Goal: Task Accomplishment & Management: Manage account settings

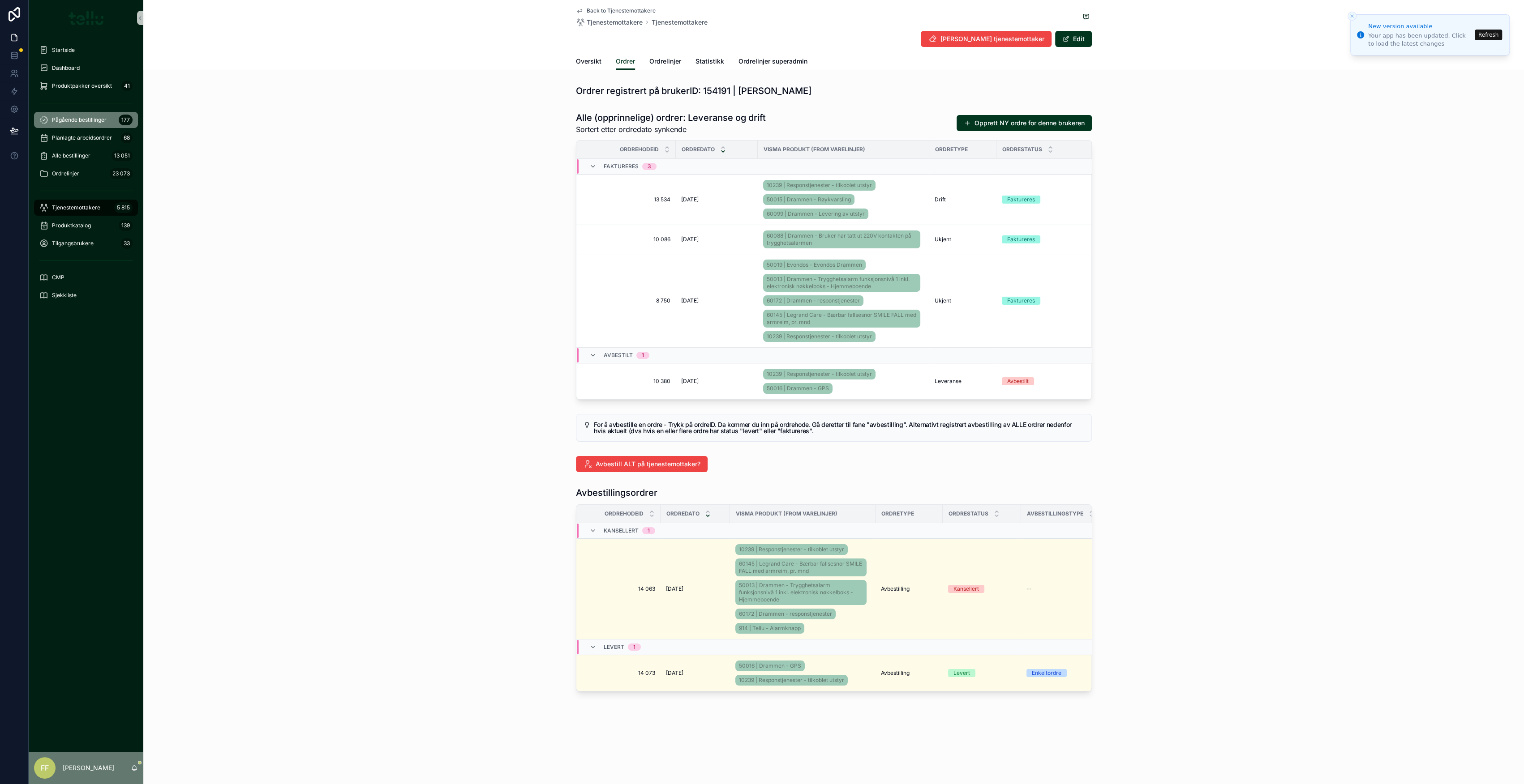
click at [87, 121] on span "Pågående bestillinger" at bounding box center [79, 120] width 54 height 7
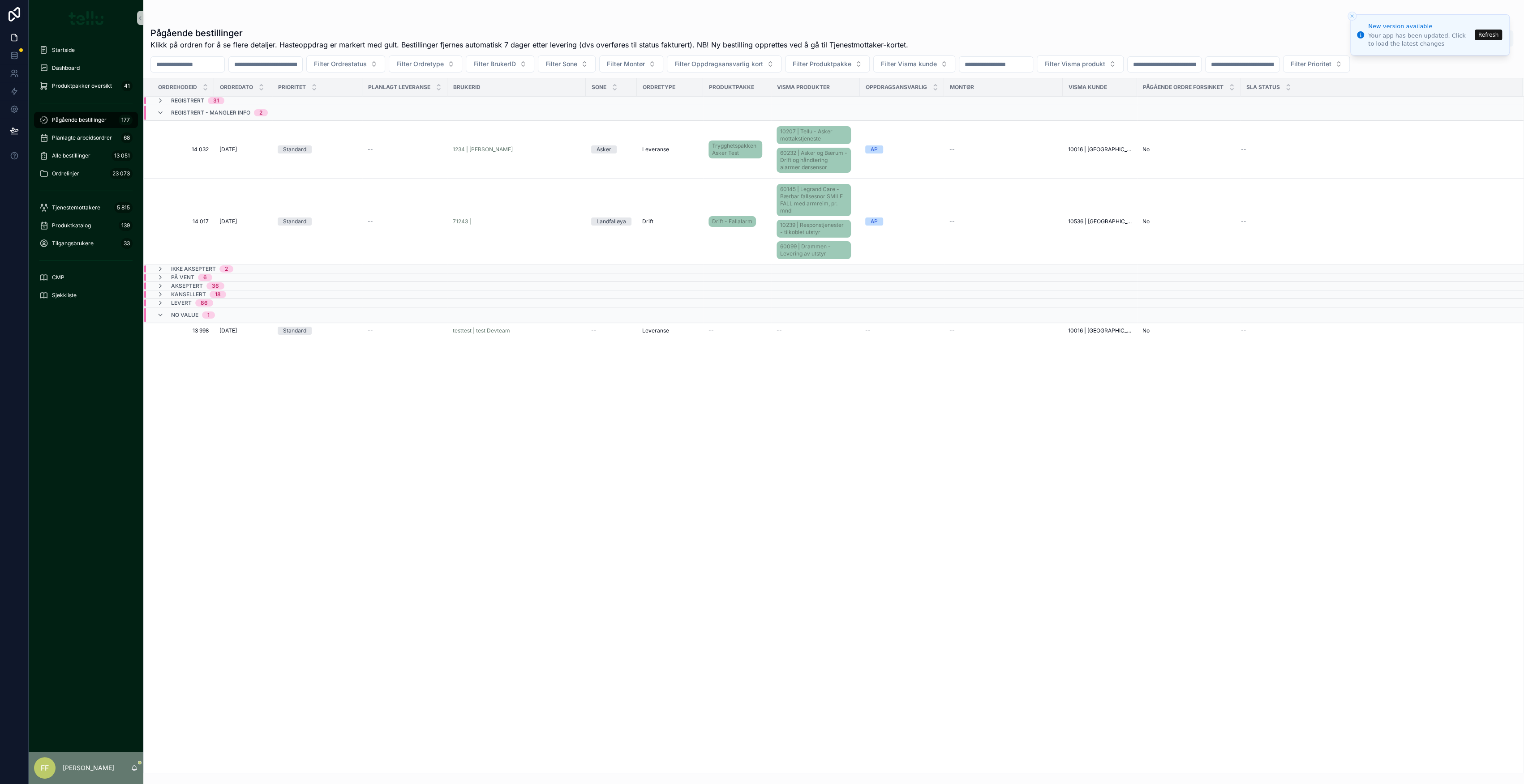
click at [192, 97] on span "Registrert" at bounding box center [188, 101] width 33 height 7
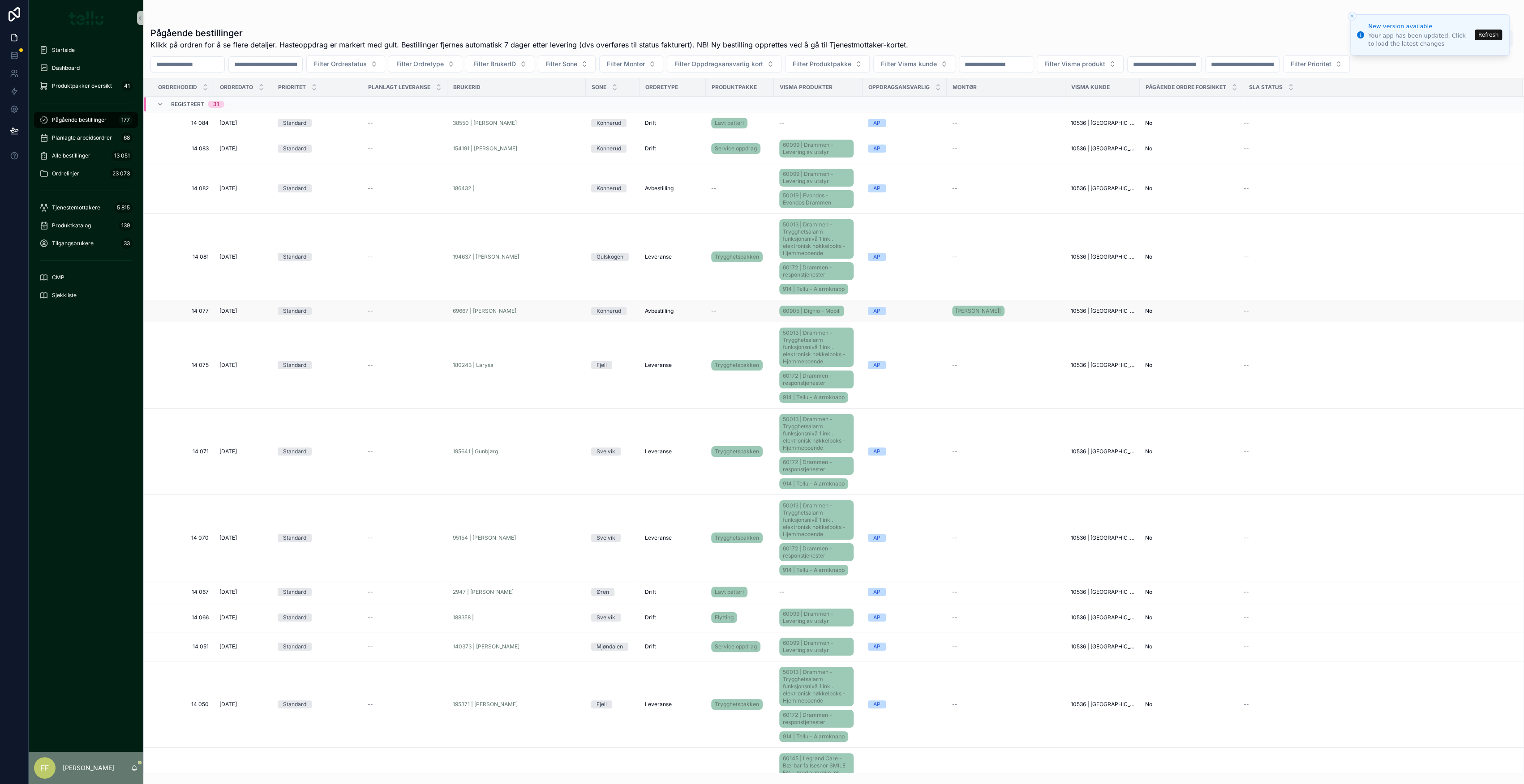
click at [323, 315] on td "Standard" at bounding box center [317, 311] width 90 height 22
click at [324, 313] on div "Standard" at bounding box center [318, 311] width 79 height 8
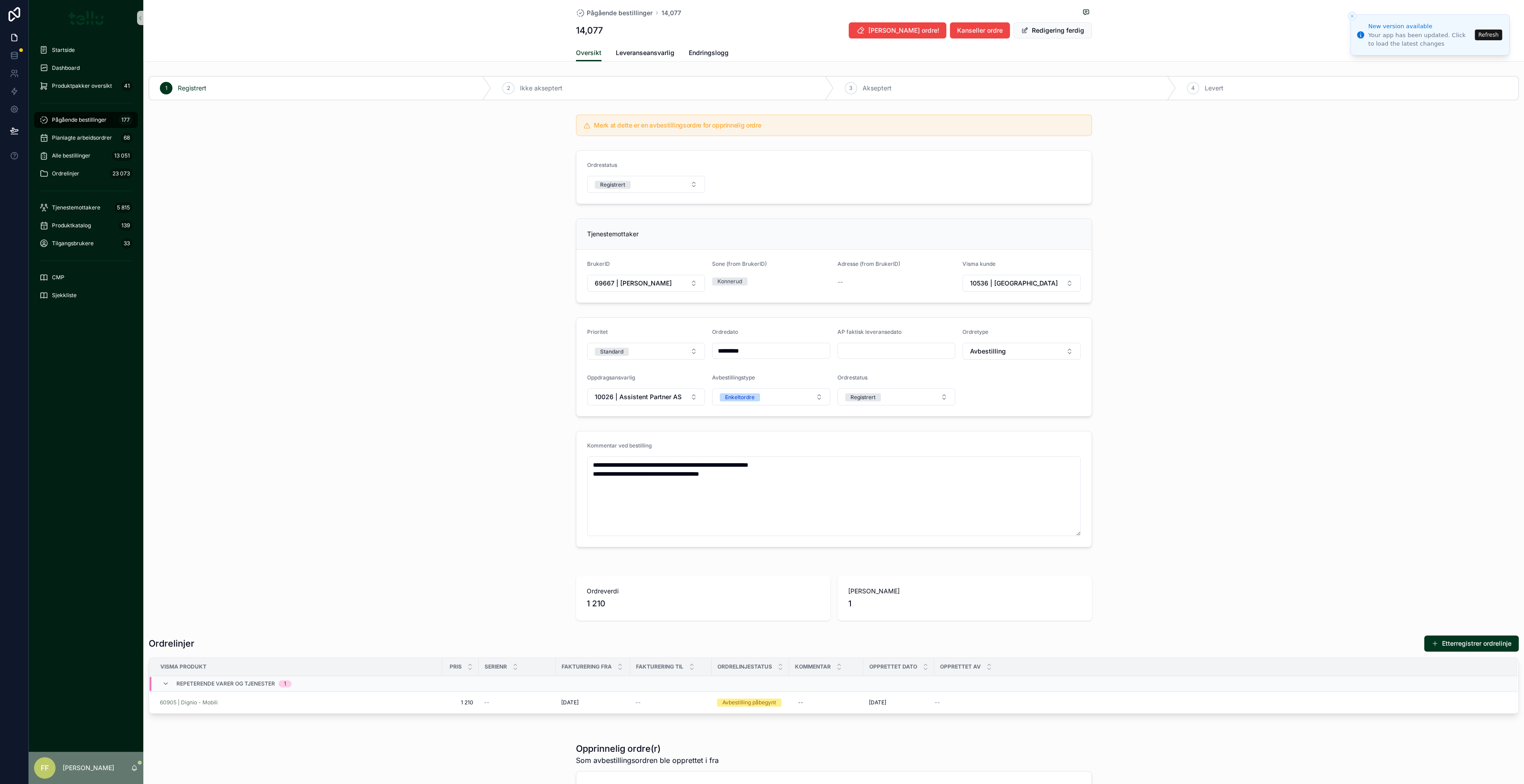
click at [1350, 17] on icon "Close toast" at bounding box center [1352, 16] width 6 height 6
click at [1355, 15] on button "Close toast" at bounding box center [1352, 16] width 9 height 9
click at [1351, 14] on icon "Close toast" at bounding box center [1352, 16] width 6 height 6
click at [1100, 304] on div "Tjenestemottaker BrukerID 69667 | [PERSON_NAME] (from BrukerID) Konnerud Adress…" at bounding box center [834, 261] width 1380 height 92
click at [641, 51] on span "Leveranseansvarlig" at bounding box center [645, 53] width 59 height 9
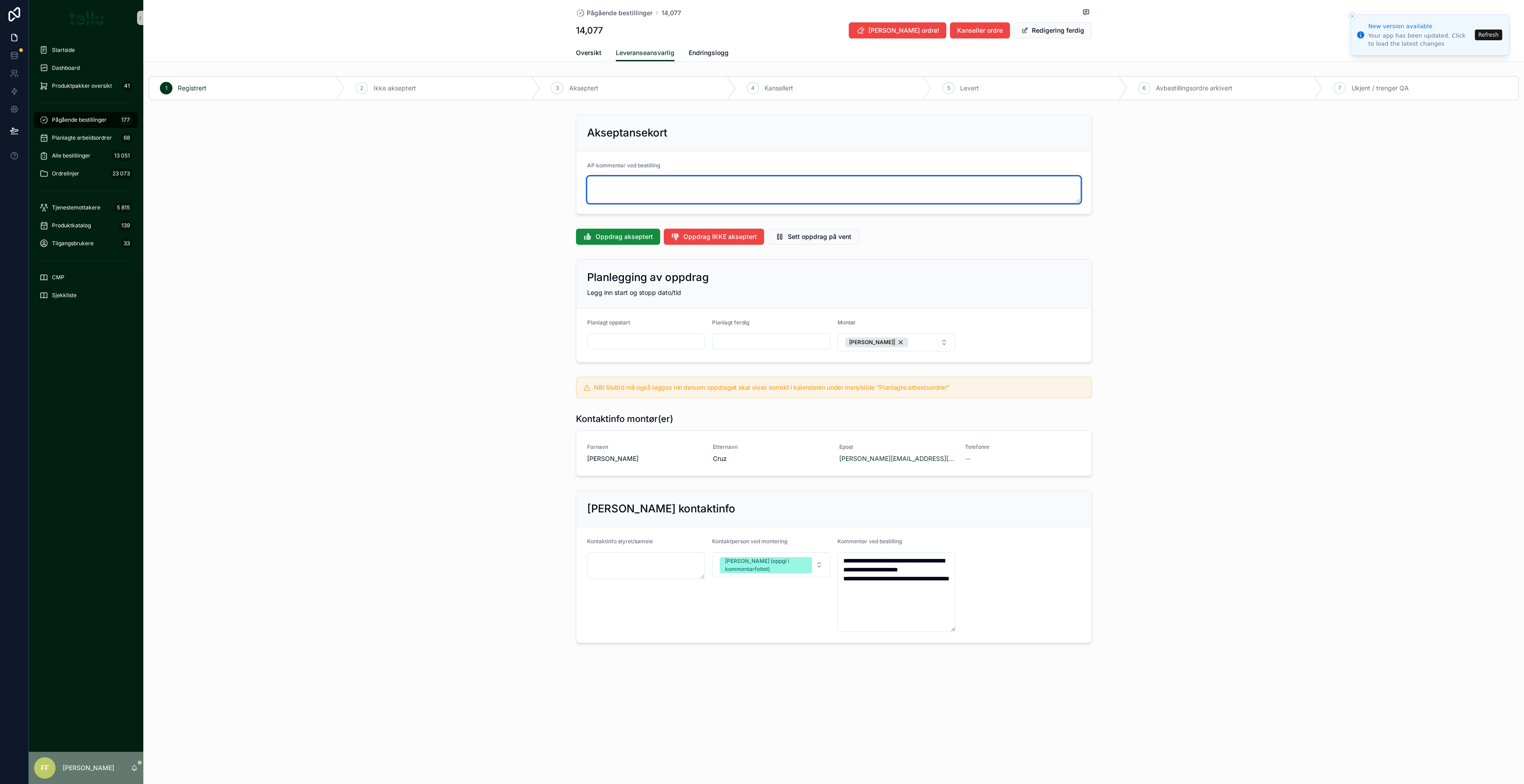
click at [665, 189] on textarea "scrollable content" at bounding box center [833, 189] width 493 height 27
type textarea "*"
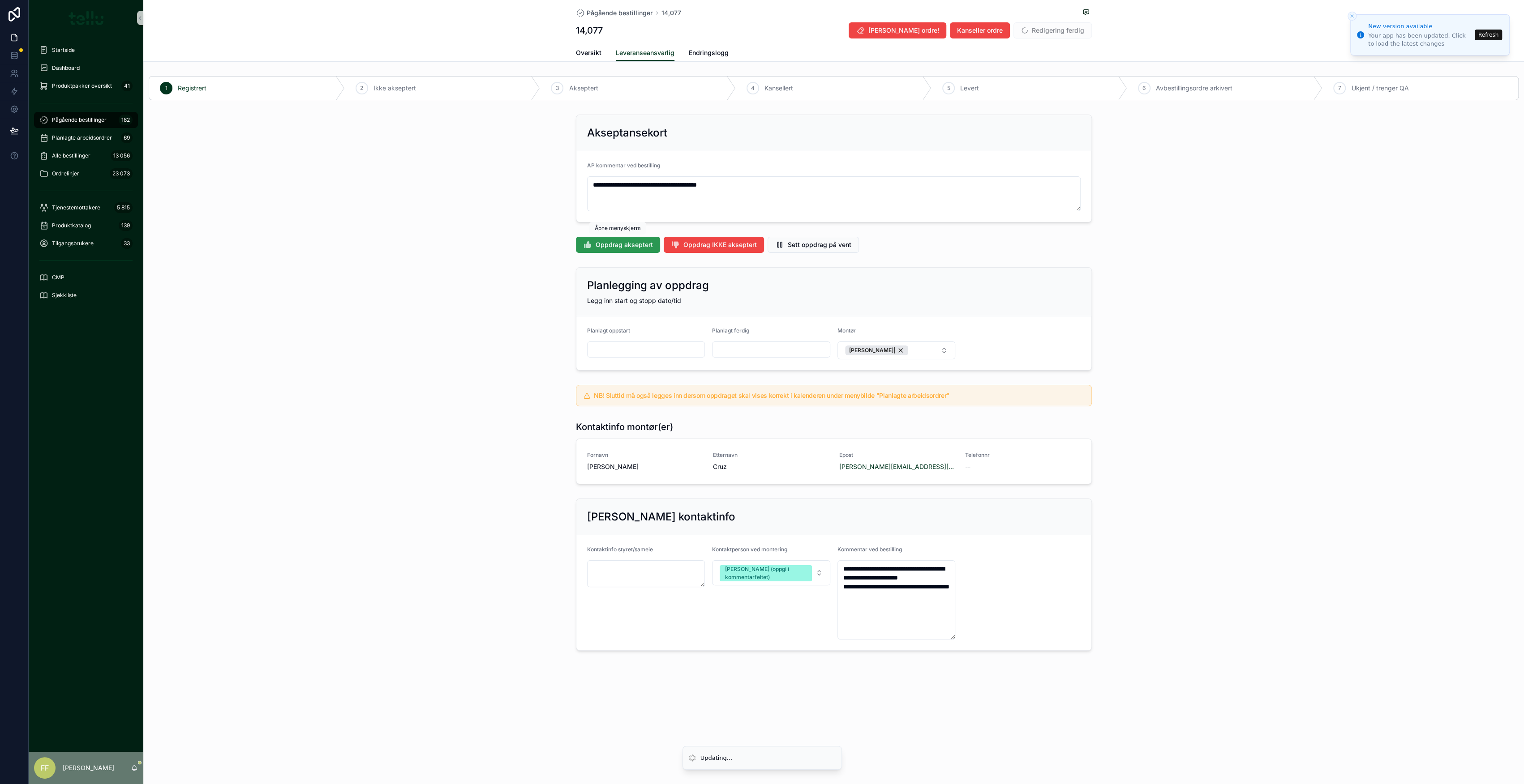
click at [631, 244] on span "Oppdrag akseptert" at bounding box center [624, 244] width 58 height 9
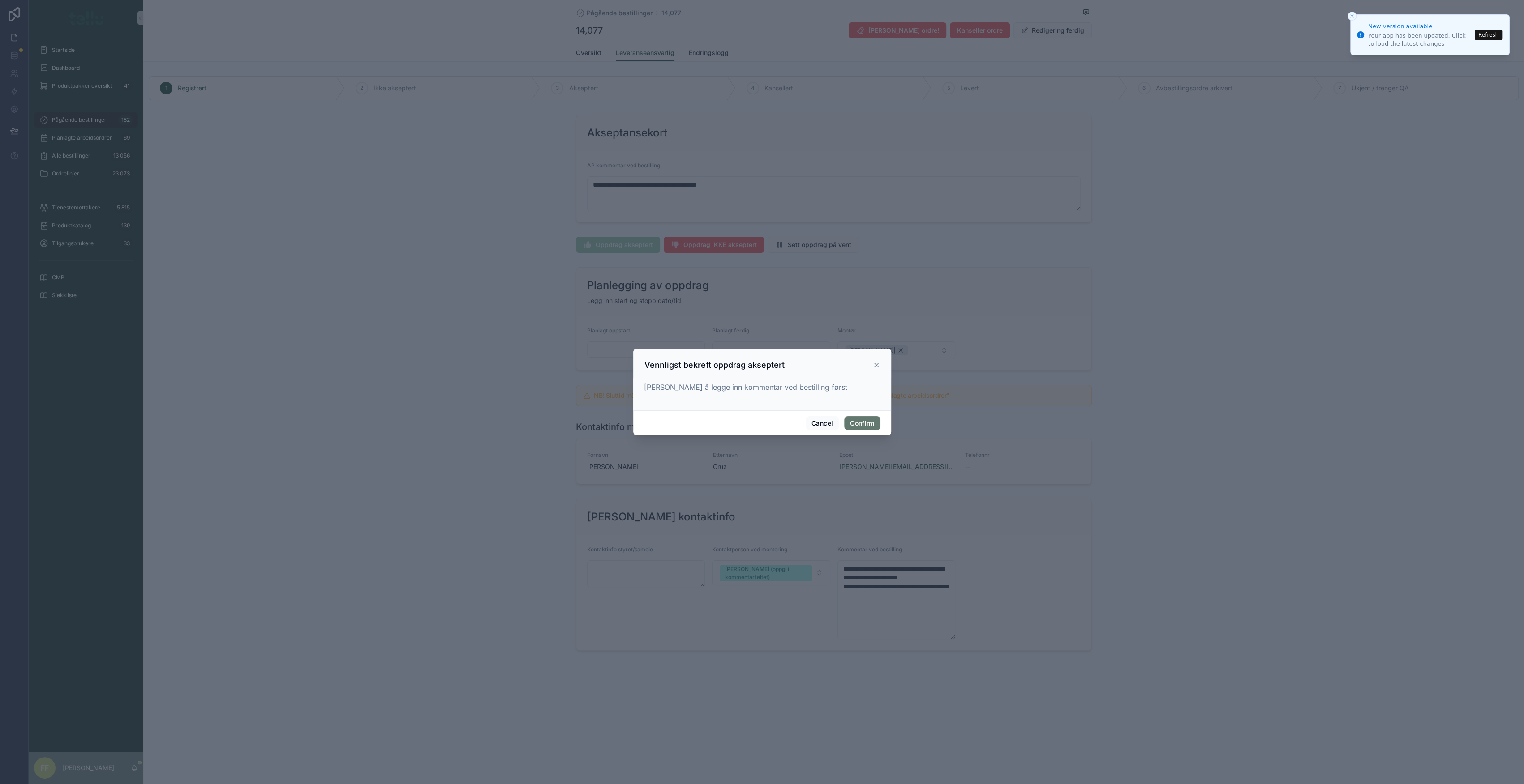
click at [868, 417] on button "Confirm" at bounding box center [862, 423] width 36 height 14
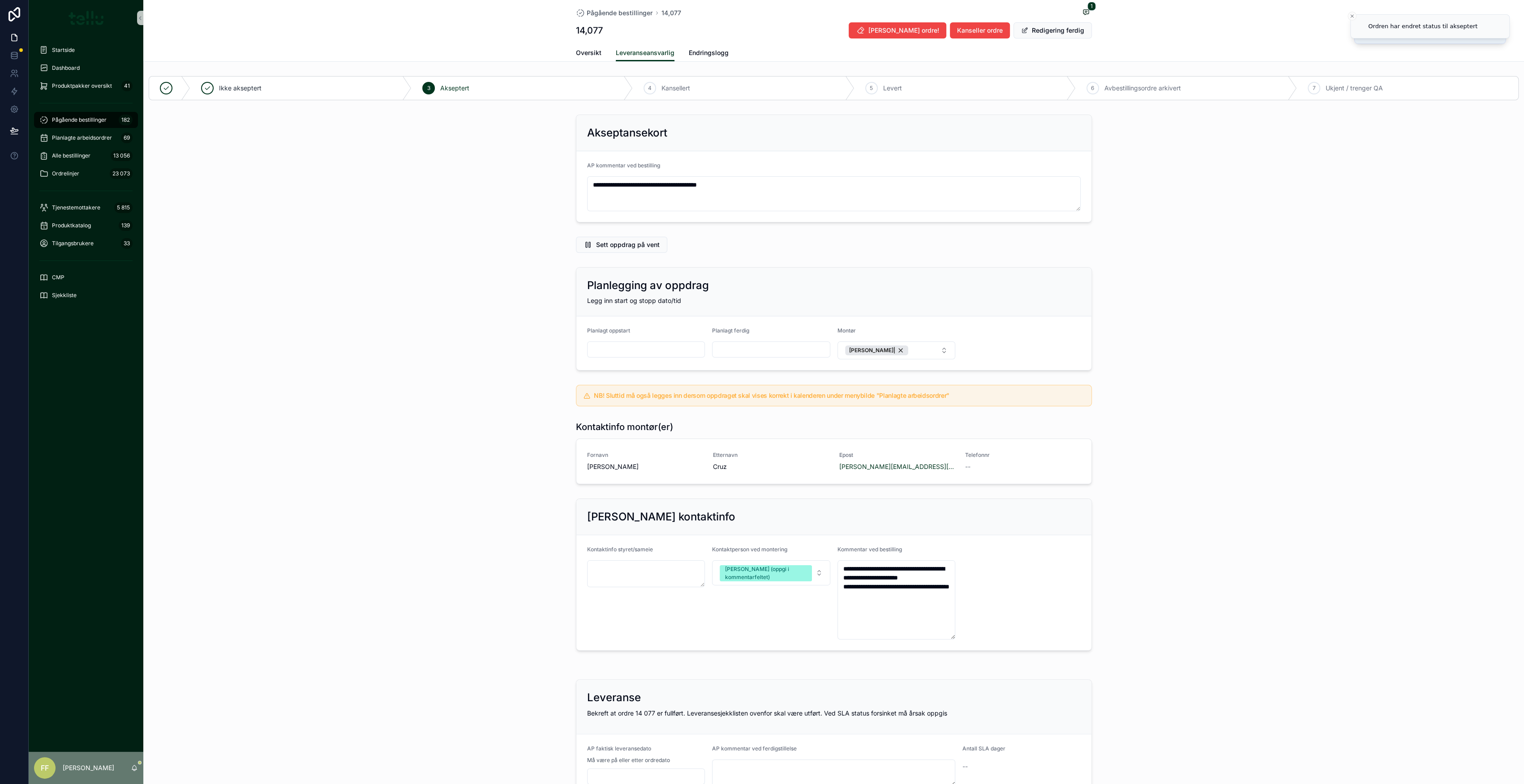
type textarea "**********"
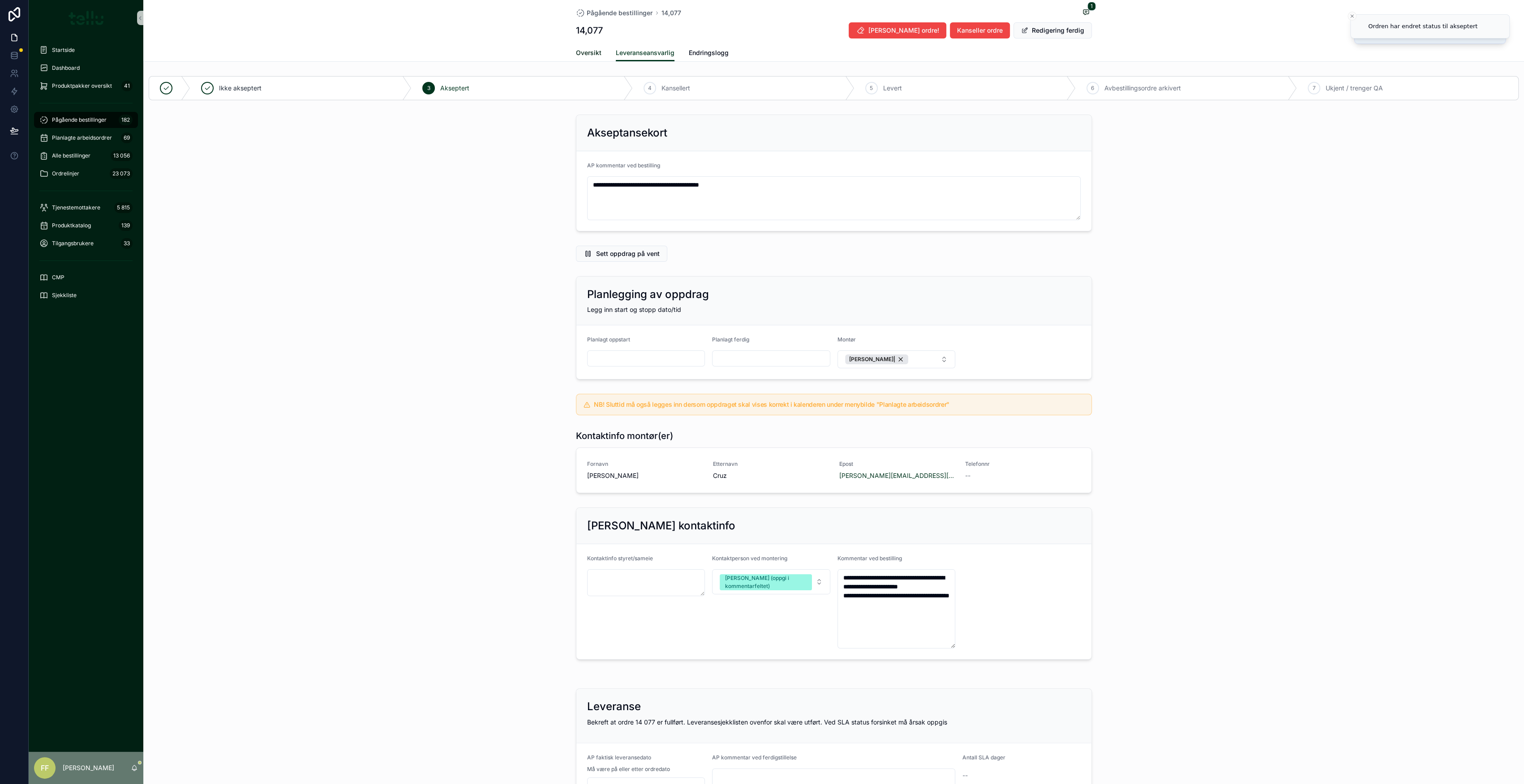
click at [577, 51] on span "Oversikt" at bounding box center [588, 53] width 25 height 9
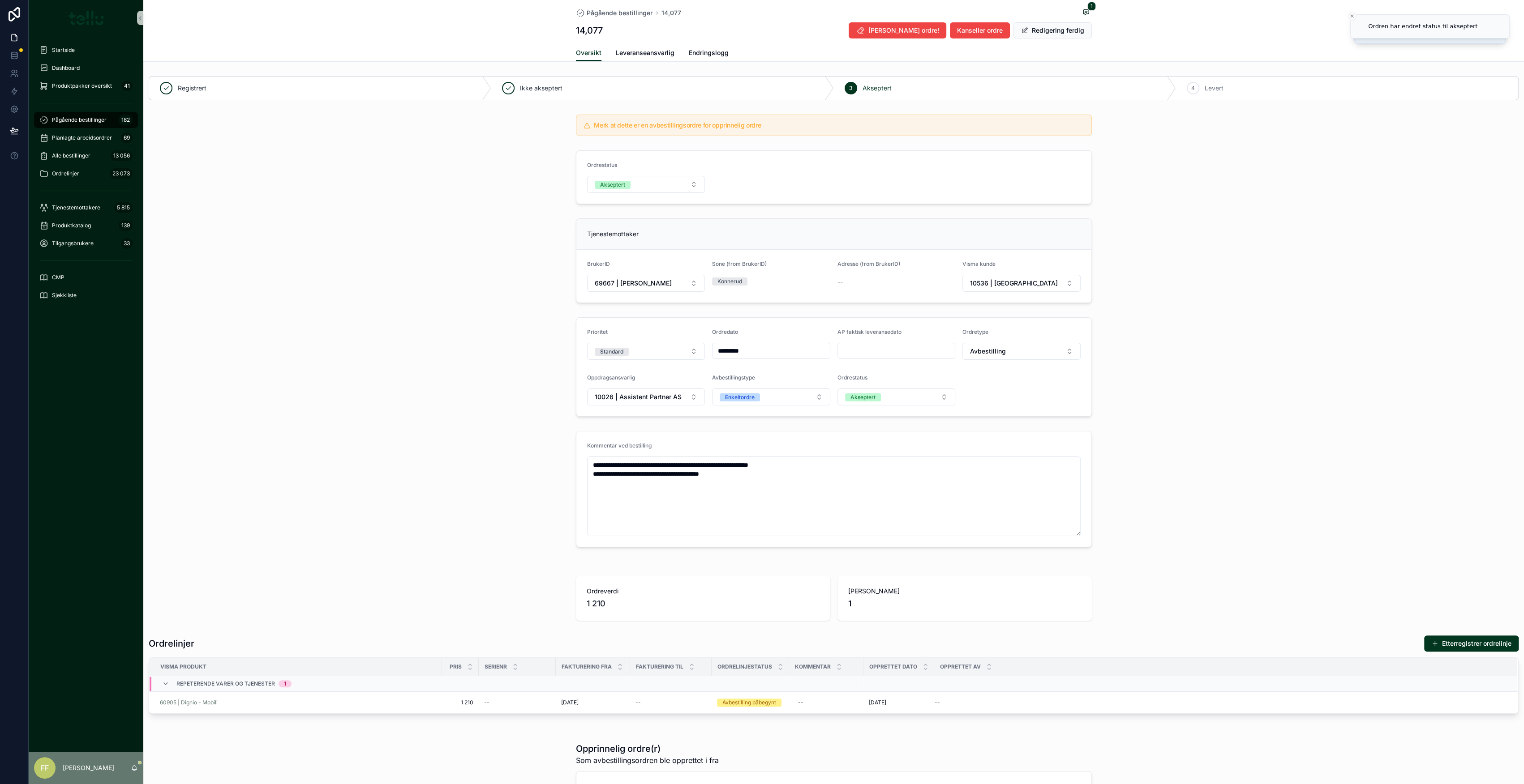
click at [608, 51] on div "Oversikt Leveranseansvarlig Endringslogg" at bounding box center [833, 53] width 516 height 17
click at [622, 51] on span "Leveranseansvarlig" at bounding box center [645, 53] width 59 height 9
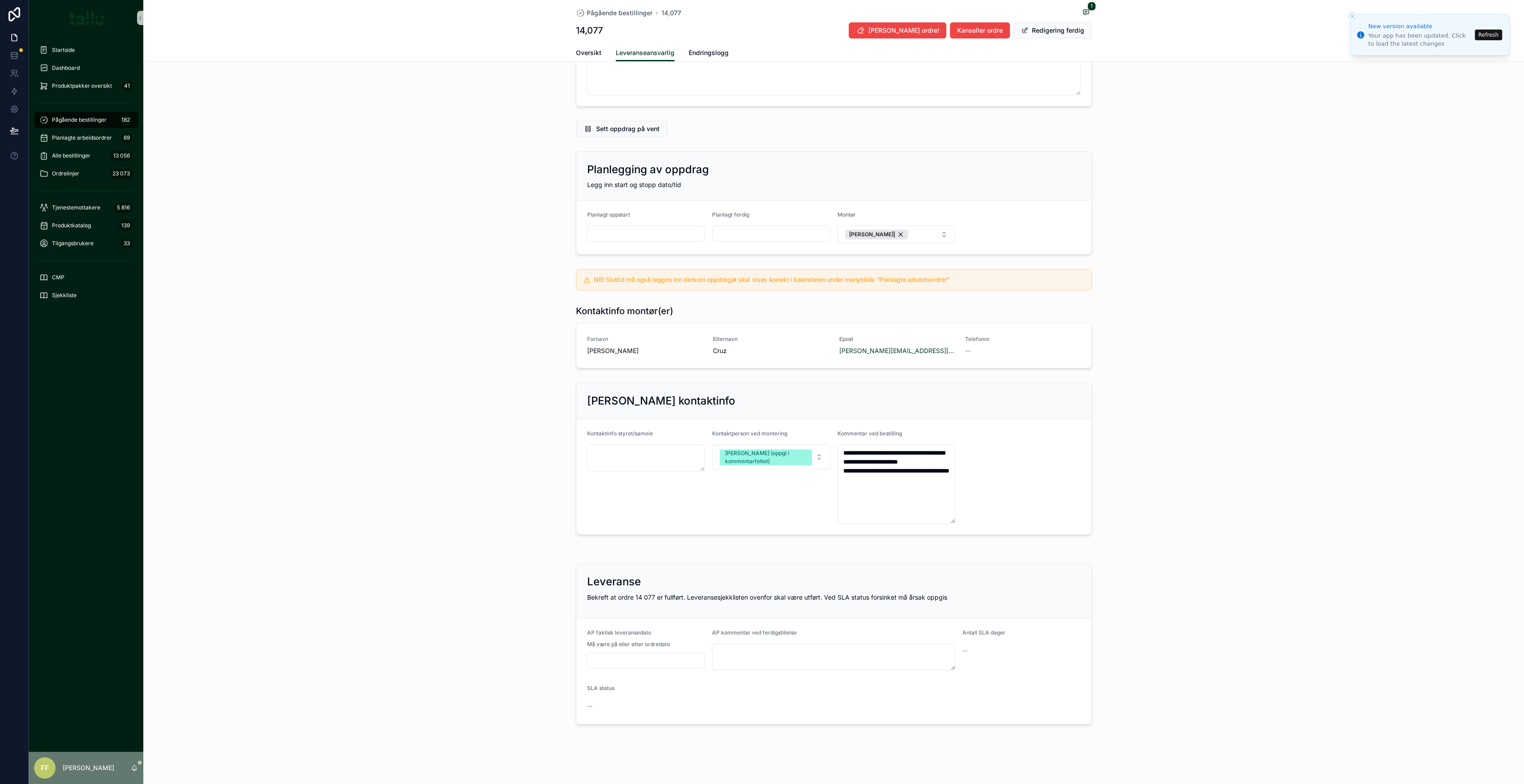
scroll to position [126, 0]
click at [623, 657] on input "scrollable content" at bounding box center [646, 660] width 118 height 12
click at [640, 558] on button "2" at bounding box center [641, 559] width 16 height 16
type input "*********"
click at [773, 668] on textarea "scrollable content" at bounding box center [833, 657] width 243 height 27
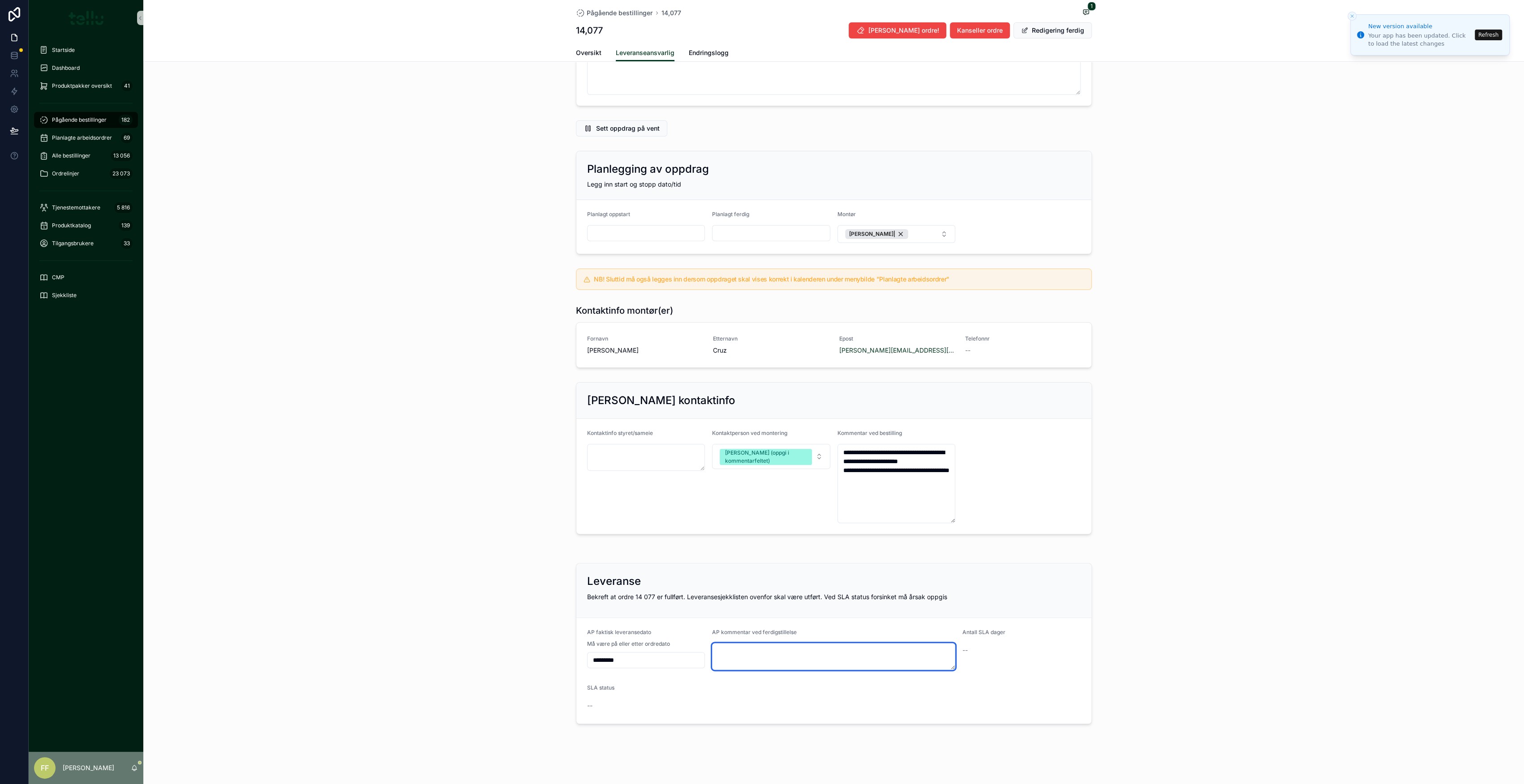
paste textarea "******"
type textarea "******"
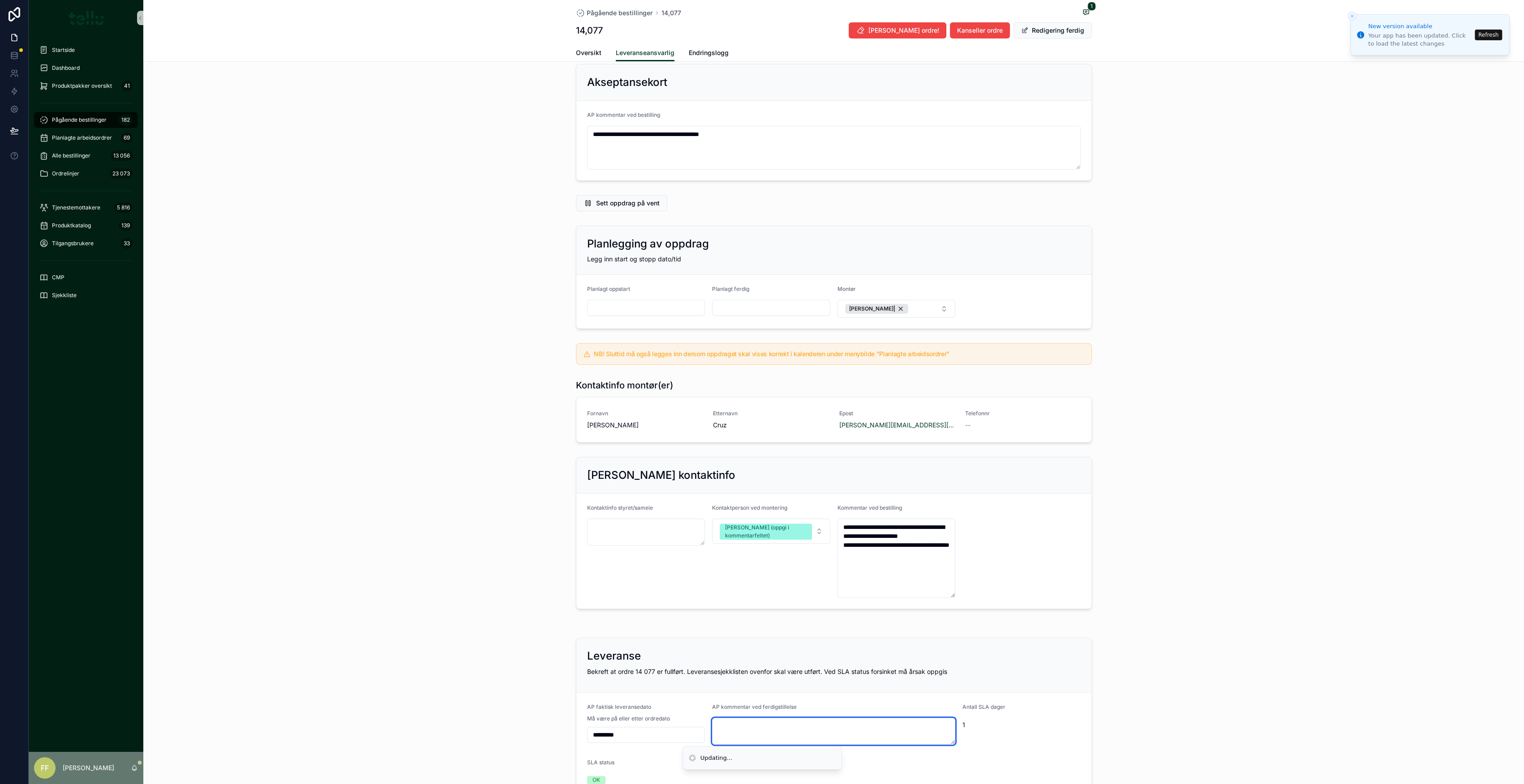
scroll to position [0, 0]
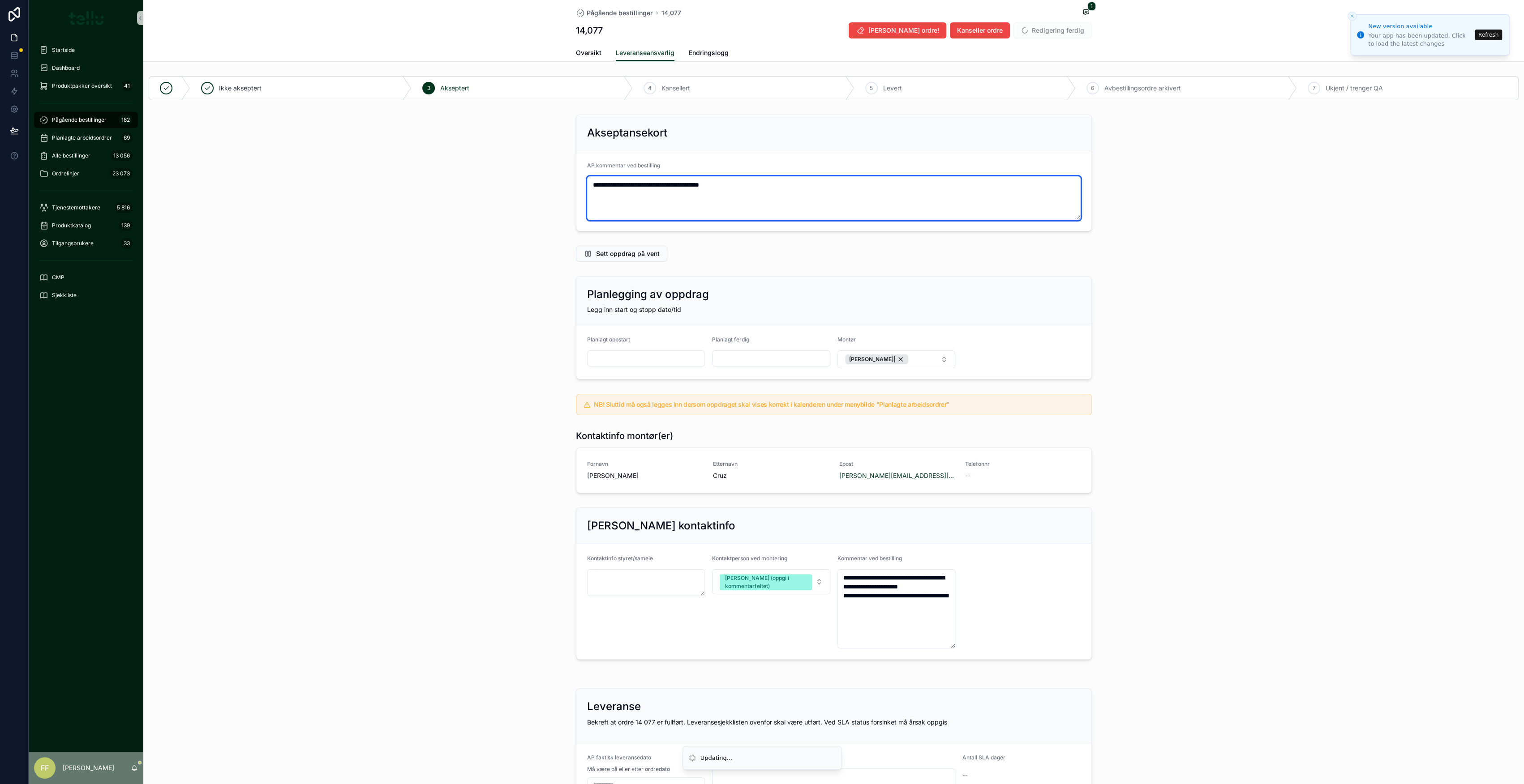
drag, startPoint x: 727, startPoint y: 183, endPoint x: 506, endPoint y: 184, distance: 221.0
click at [507, 183] on div "**********" at bounding box center [834, 173] width 1380 height 124
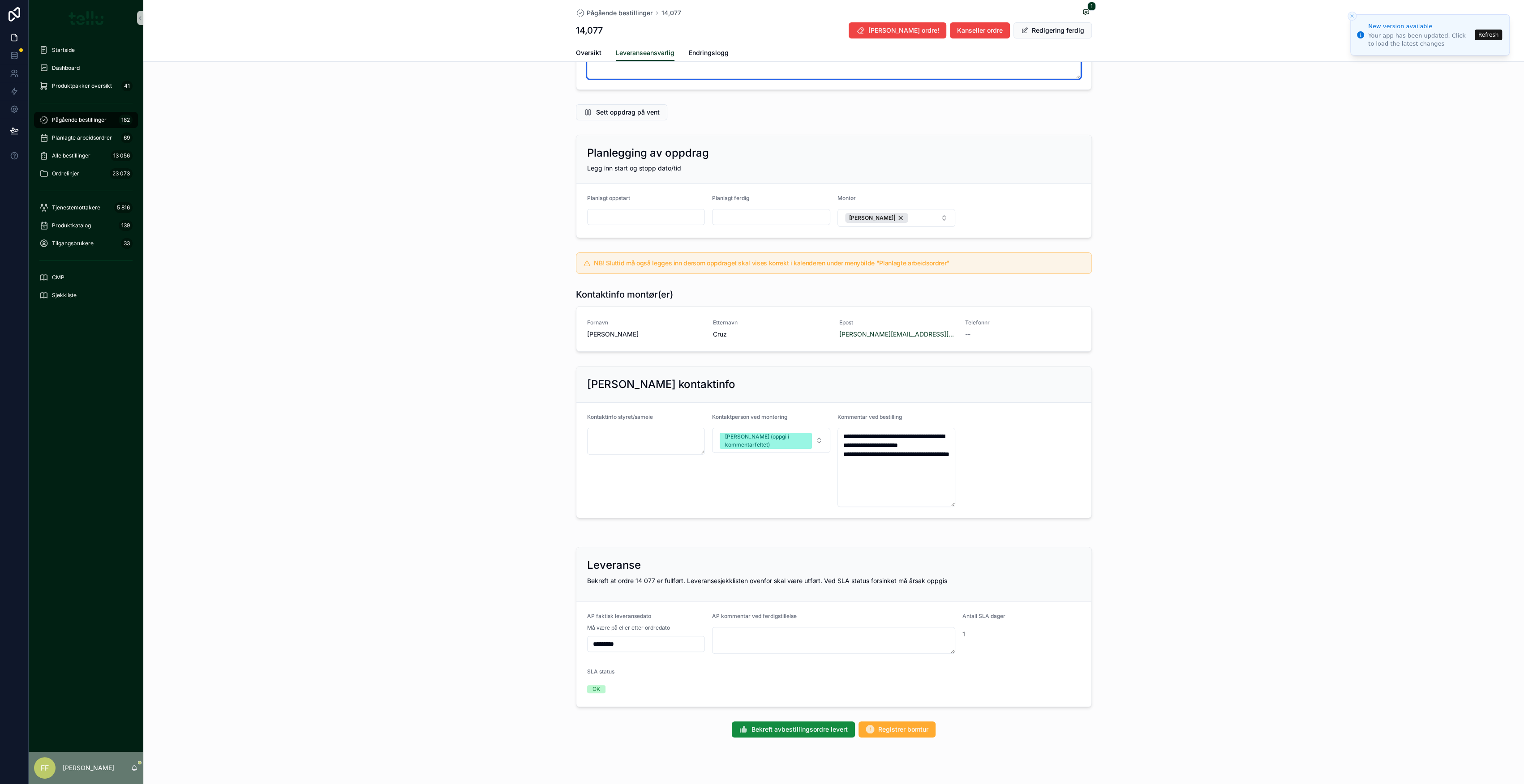
scroll to position [155, 0]
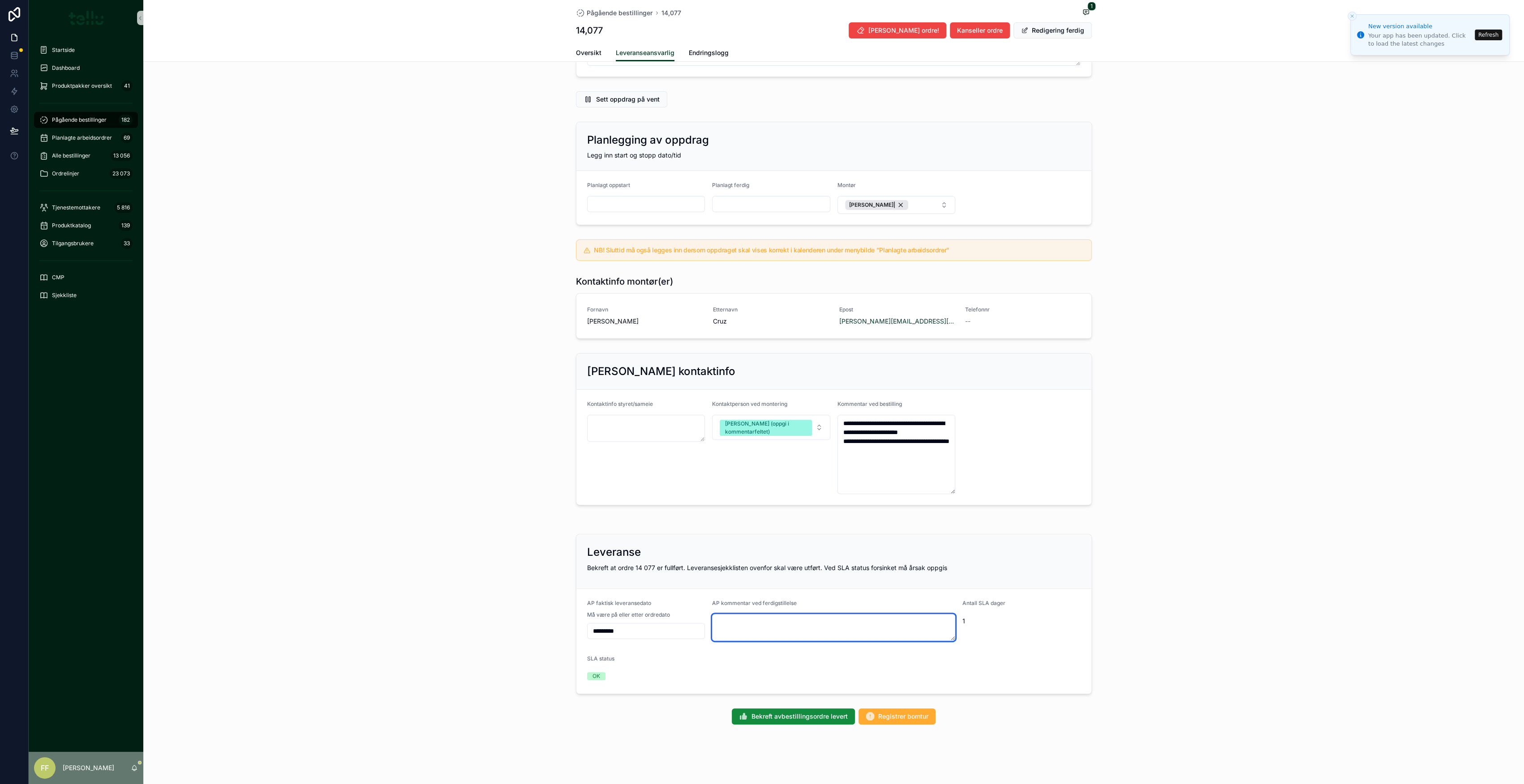
click at [768, 622] on textarea "scrollable content" at bounding box center [833, 627] width 243 height 27
paste textarea "**********"
type textarea "**********"
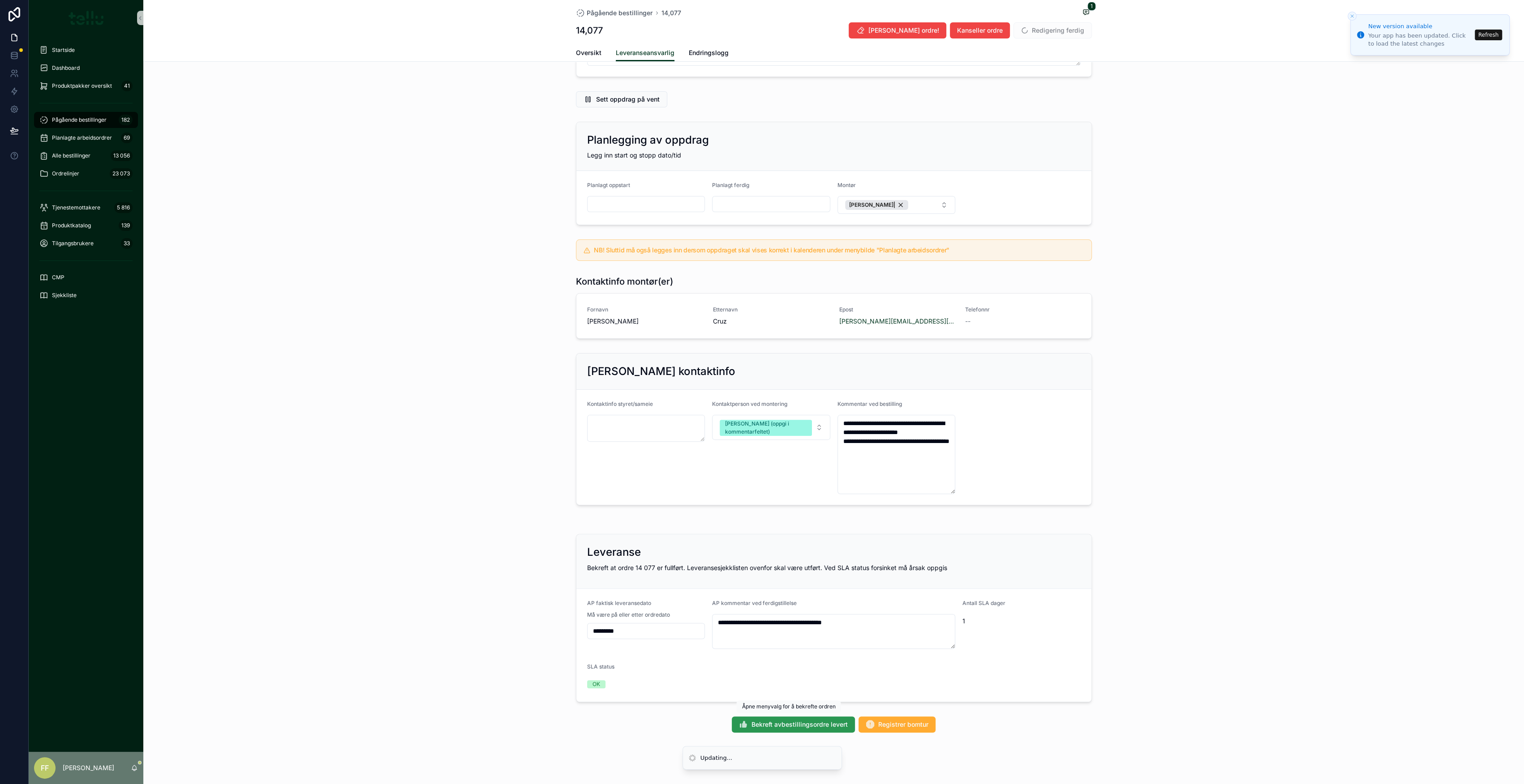
click at [763, 725] on span "Bekreft avbestillingsordre levert" at bounding box center [800, 725] width 97 height 9
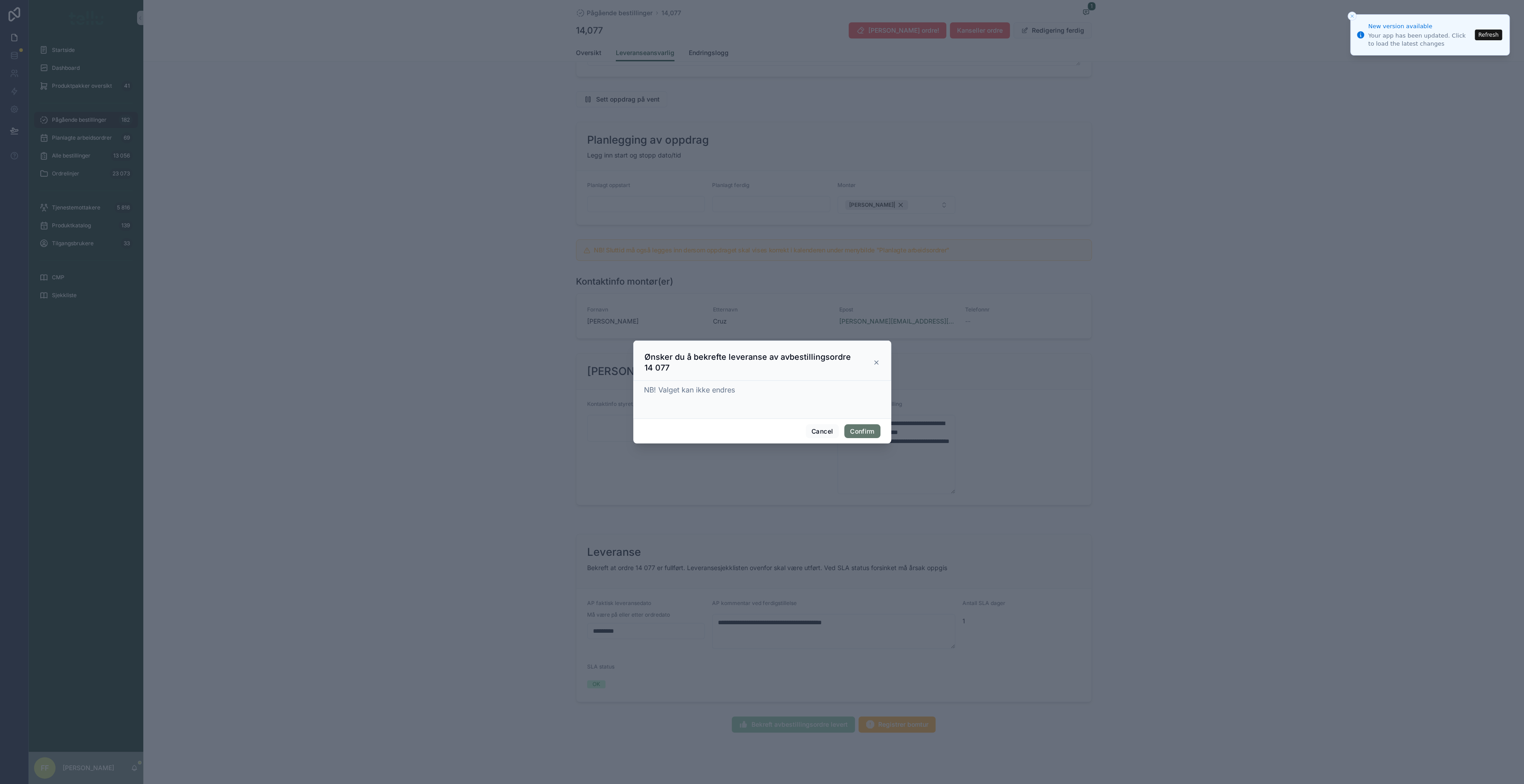
drag, startPoint x: 852, startPoint y: 433, endPoint x: 911, endPoint y: 446, distance: 60.4
click at [852, 434] on button "Confirm" at bounding box center [862, 431] width 36 height 14
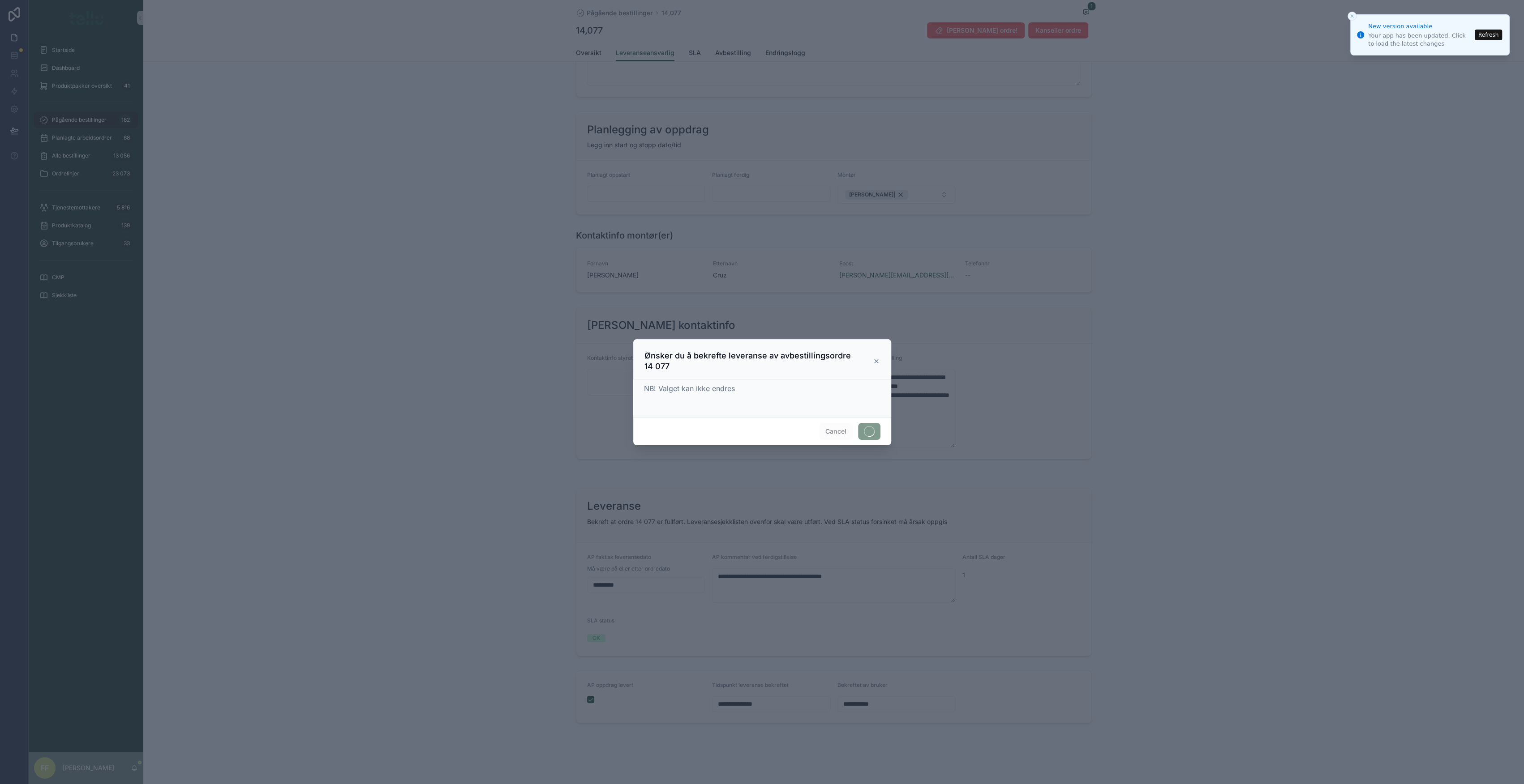
scroll to position [133, 0]
click at [1351, 14] on ol "New version available Your app has been updated. Click to load the latest chang…" at bounding box center [1430, 14] width 160 height 0
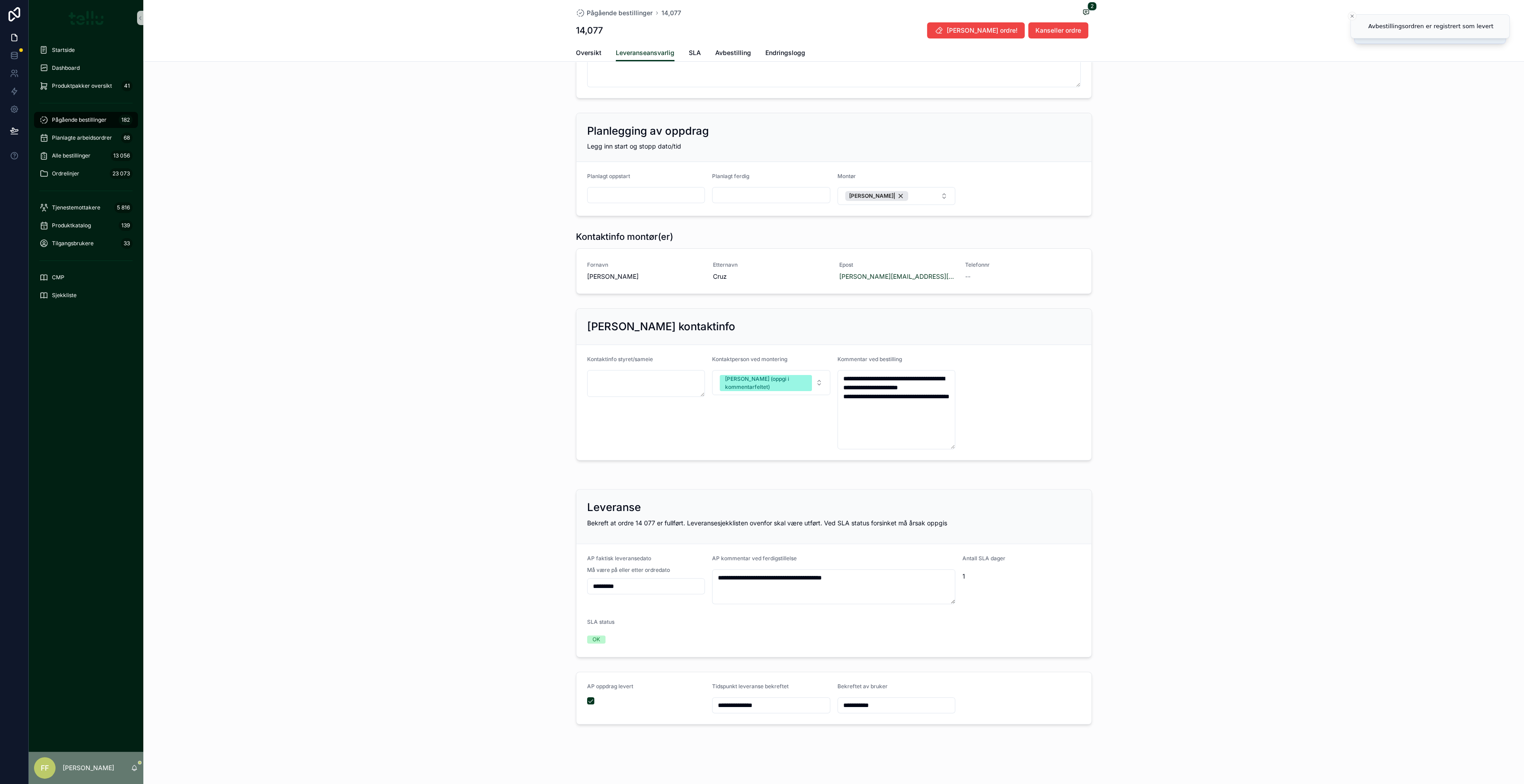
click at [79, 121] on span "Pågående bestillinger" at bounding box center [79, 120] width 54 height 7
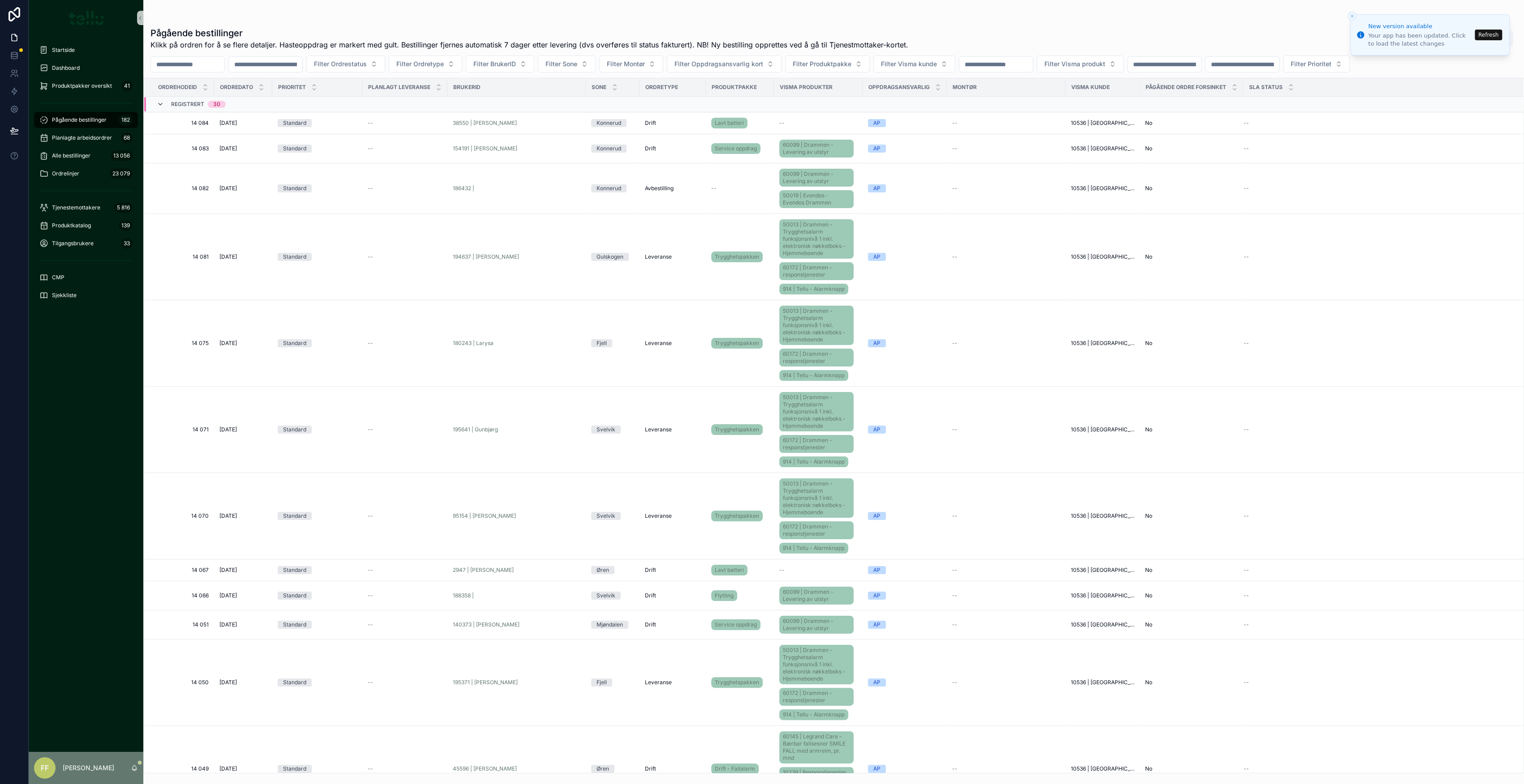
click at [163, 104] on div "Registrert 30" at bounding box center [191, 104] width 69 height 14
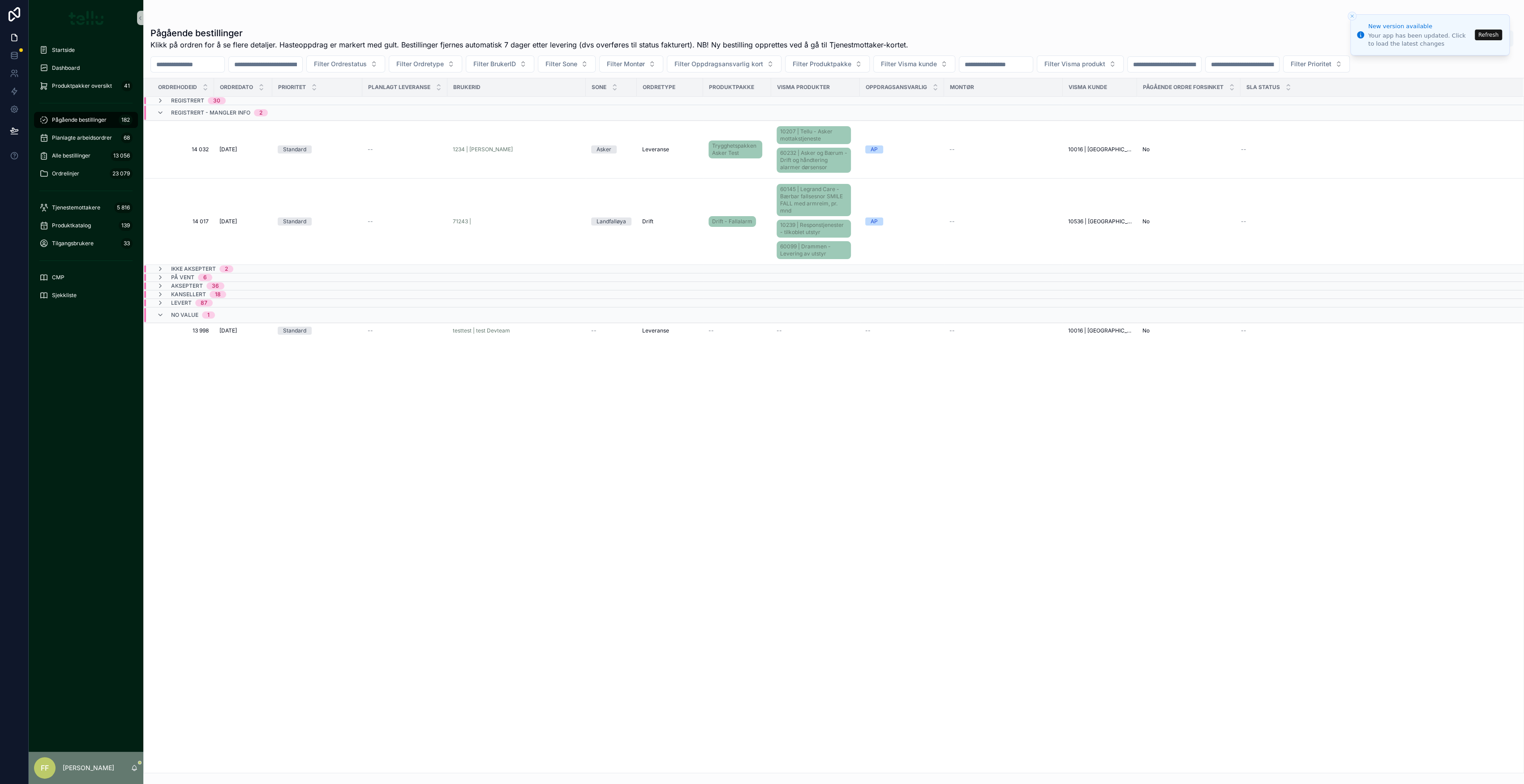
click at [189, 286] on span "Akseptert" at bounding box center [186, 286] width 32 height 7
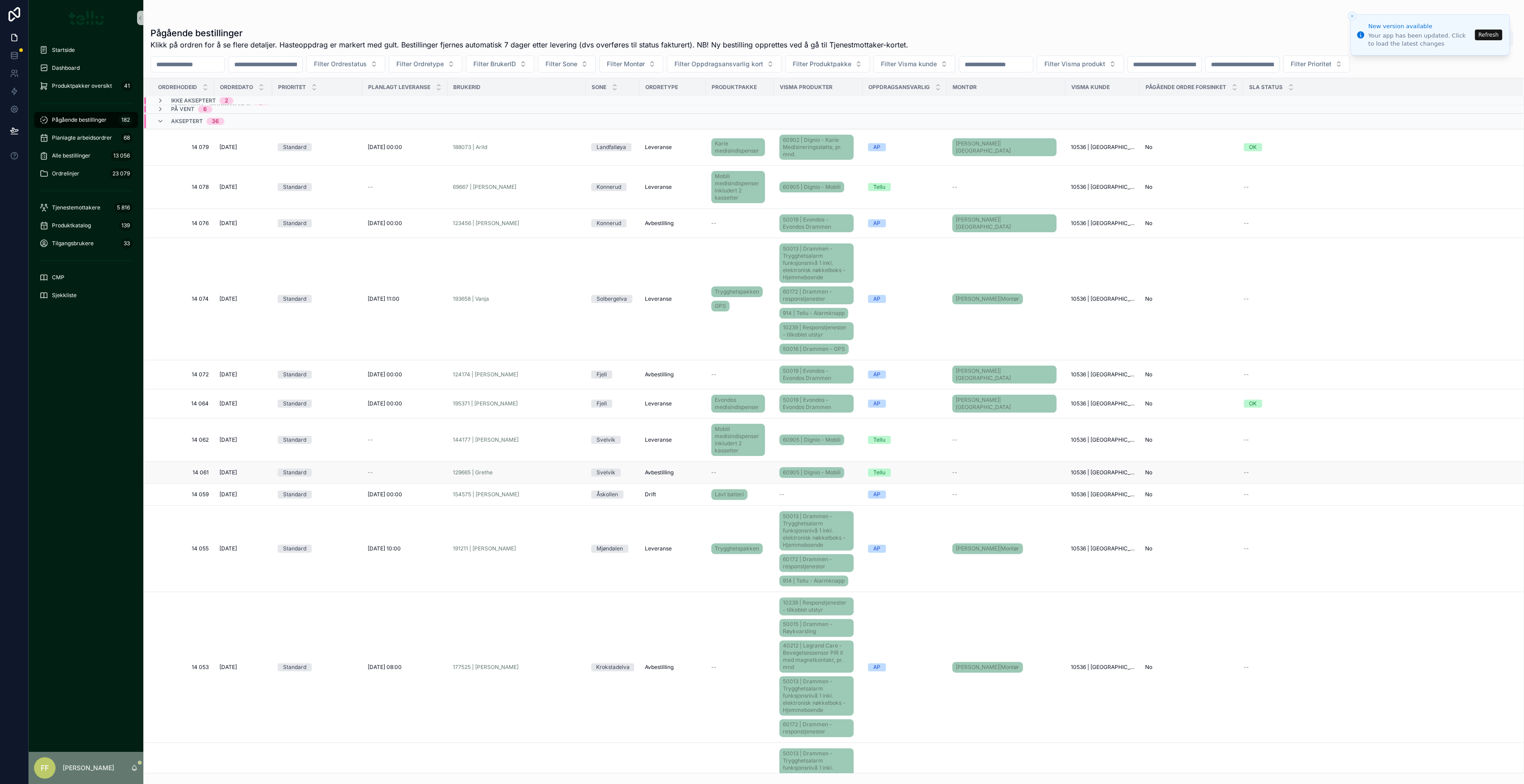
scroll to position [179, 0]
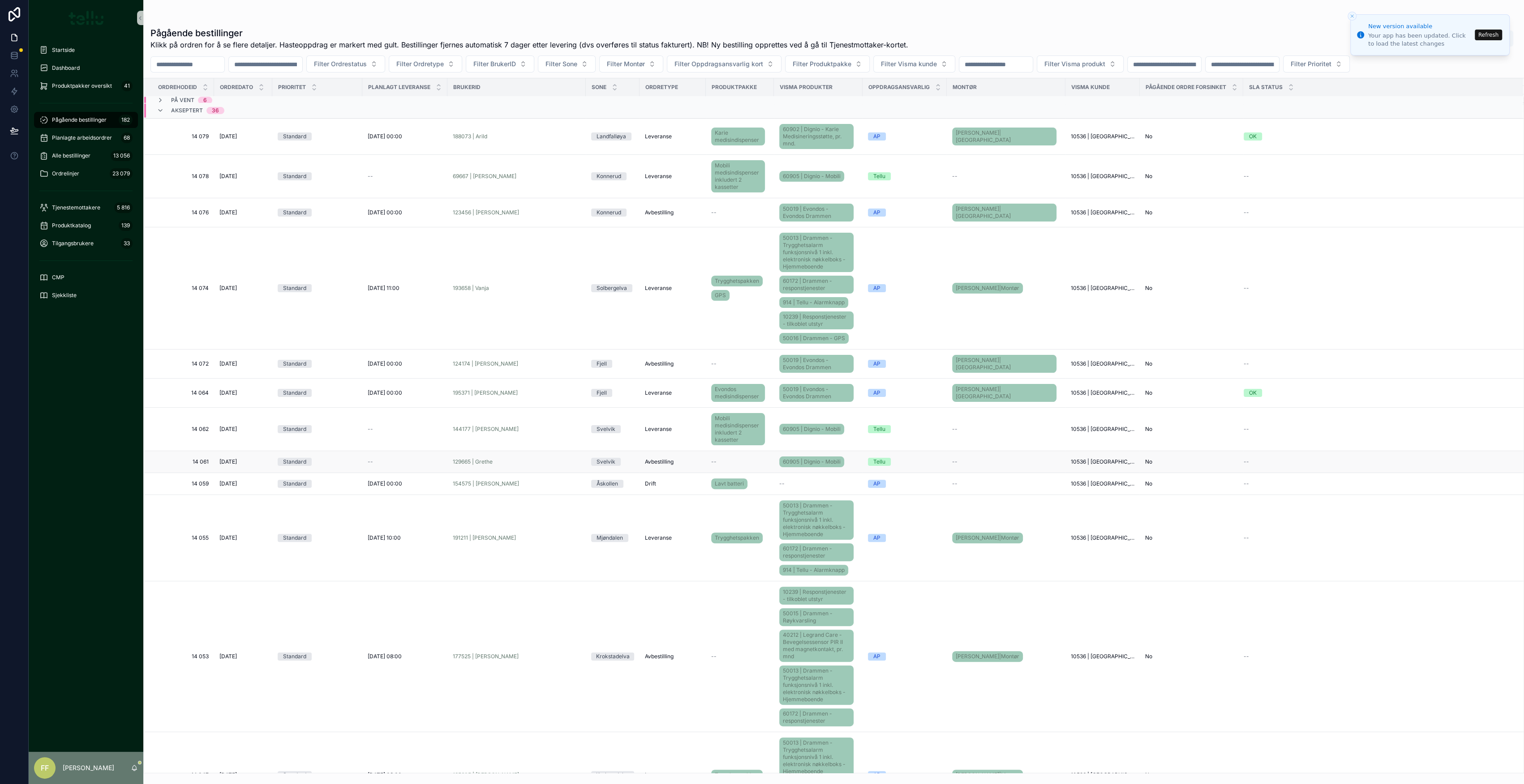
click at [197, 462] on span "14 061" at bounding box center [182, 462] width 54 height 7
